Goal: Entertainment & Leisure: Consume media (video, audio)

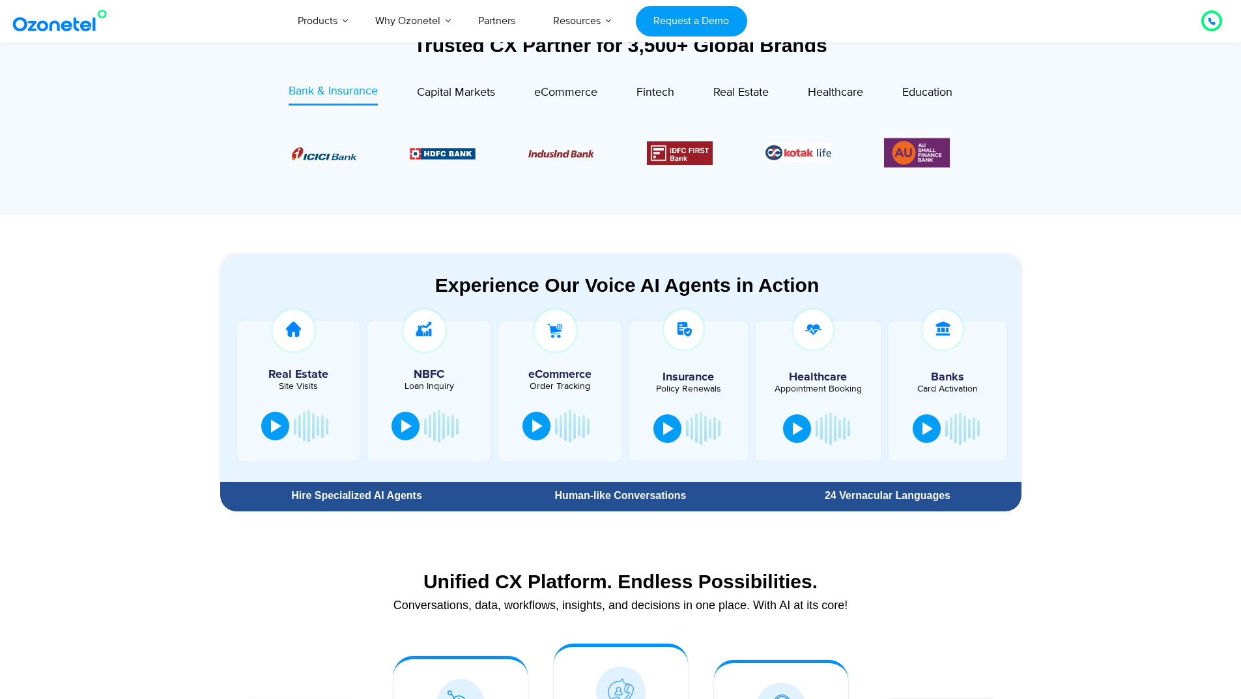
scroll to position [586, 0]
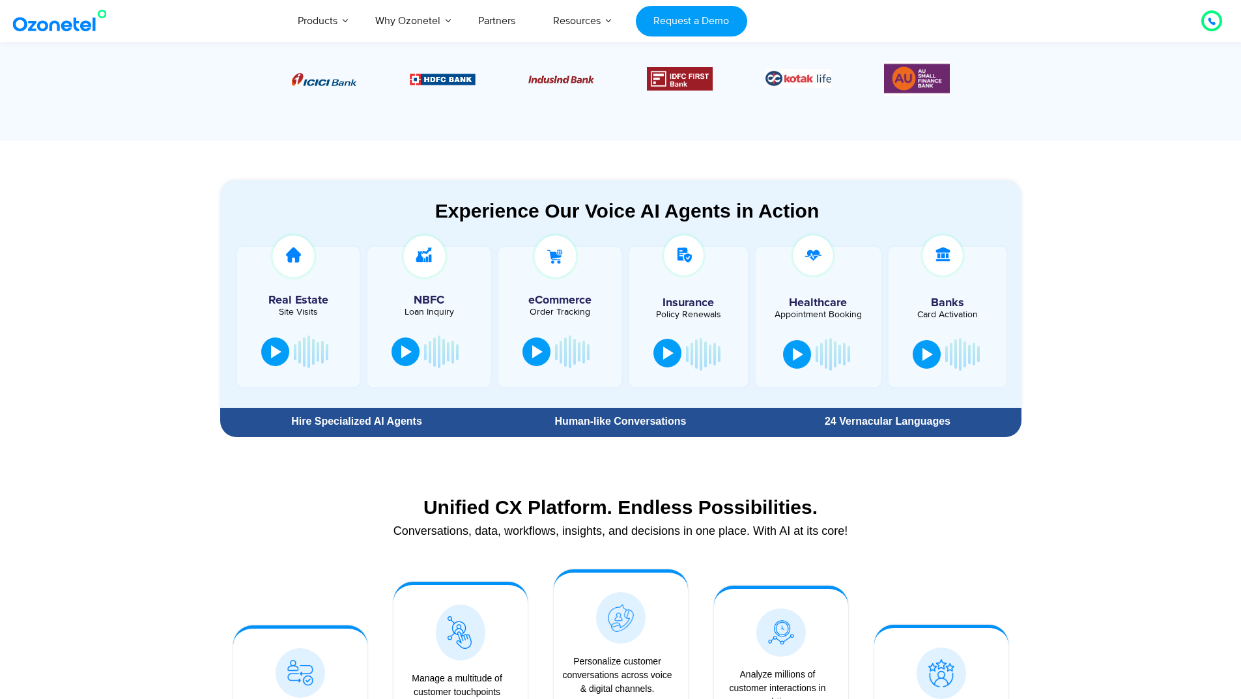
click at [675, 350] on button at bounding box center [667, 353] width 28 height 29
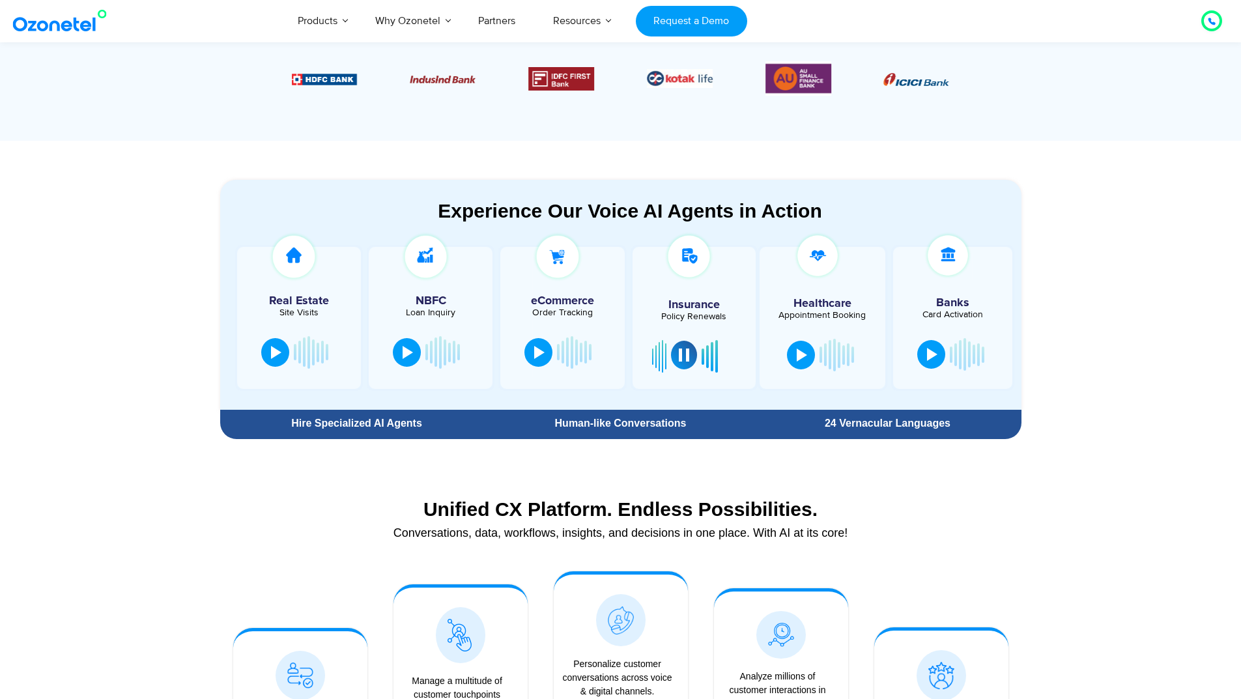
click at [683, 358] on div at bounding box center [684, 355] width 10 height 13
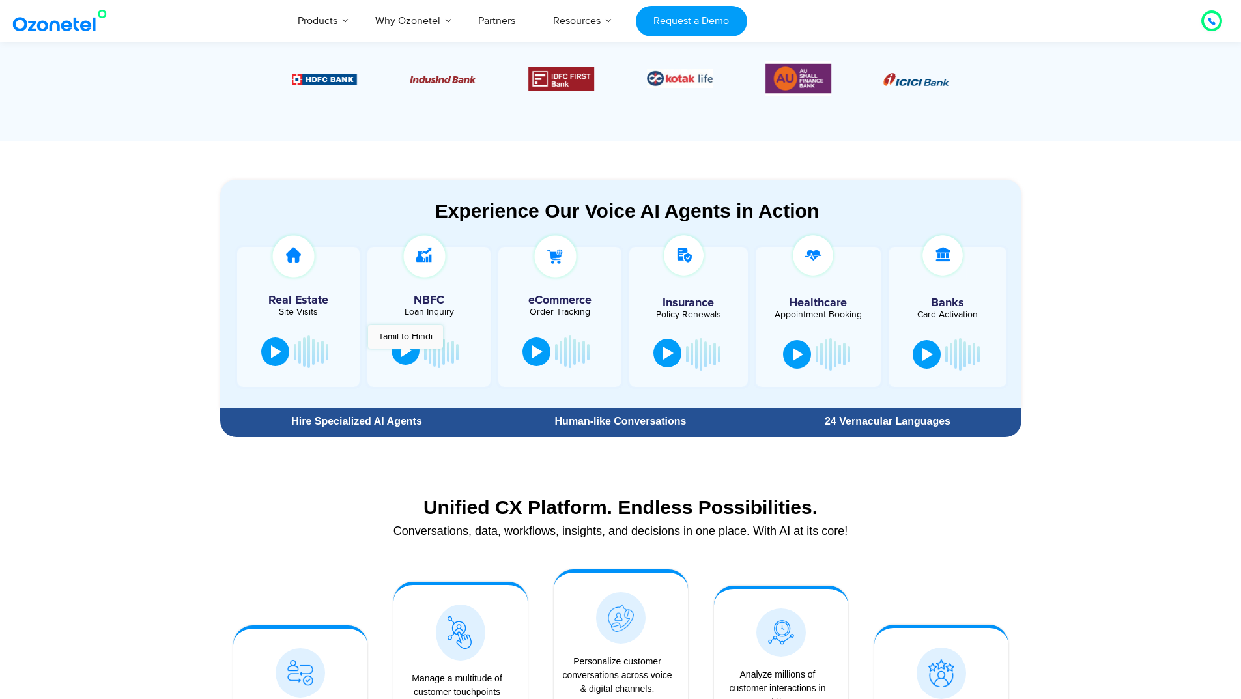
click at [405, 355] on div at bounding box center [406, 350] width 10 height 13
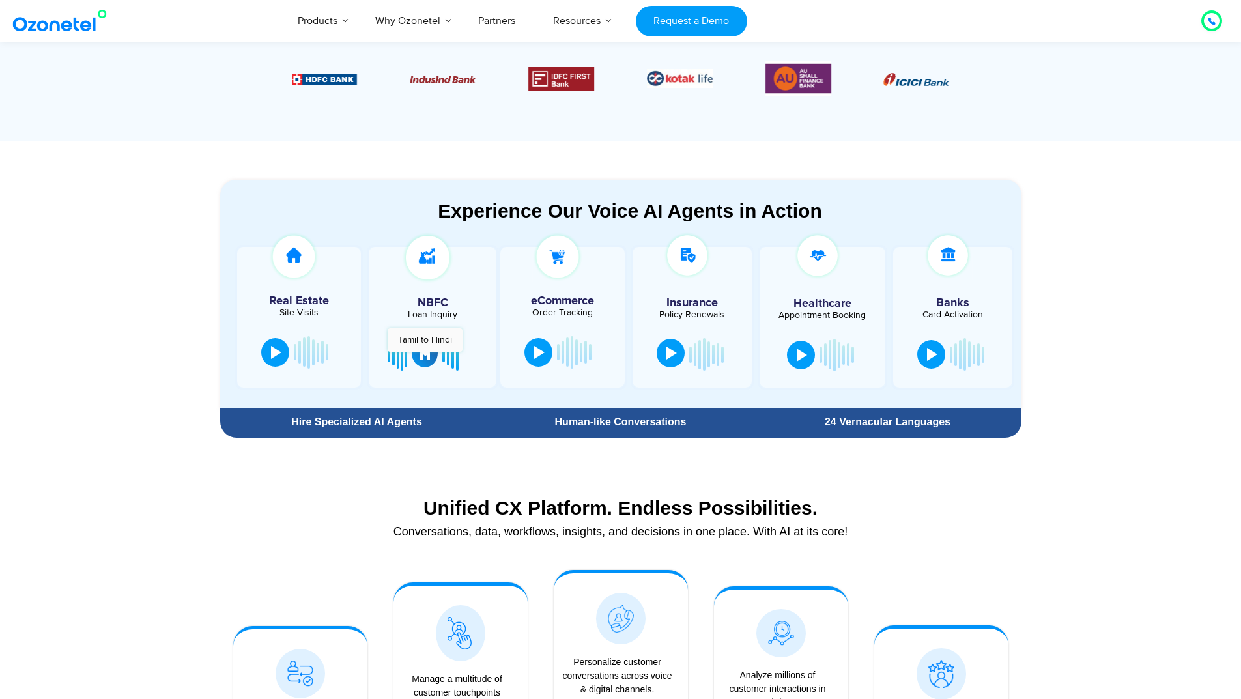
click at [425, 358] on div at bounding box center [425, 353] width 10 height 13
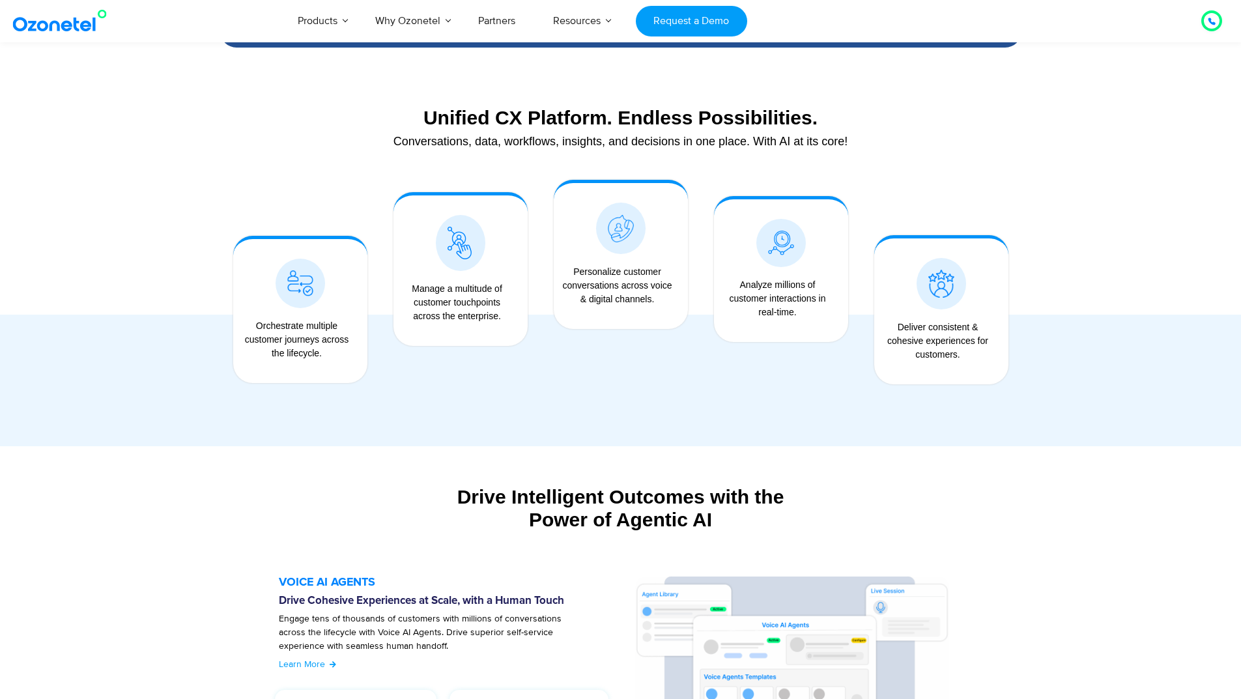
scroll to position [977, 0]
